Goal: Navigation & Orientation: Go to known website

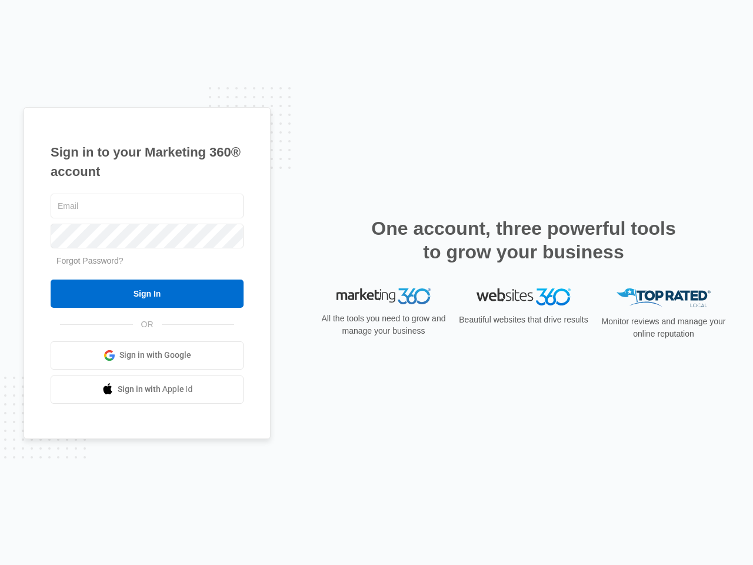
click at [147, 294] on input "Sign In" at bounding box center [147, 294] width 193 height 28
